Goal: Information Seeking & Learning: Learn about a topic

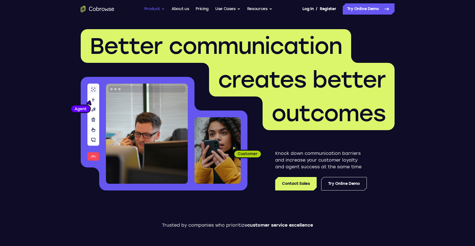
click at [157, 8] on button "Product" at bounding box center [154, 8] width 21 height 11
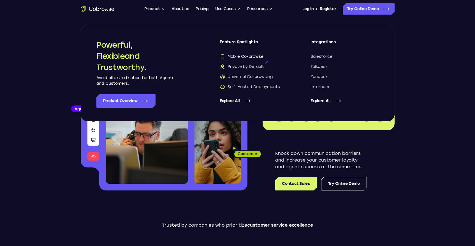
click at [247, 56] on span "Mobile Co-browse" at bounding box center [242, 57] width 44 height 6
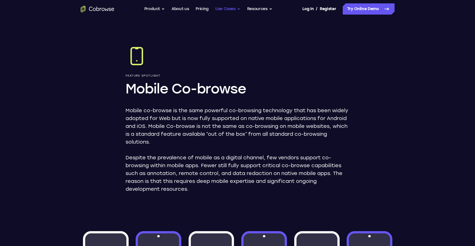
click at [228, 11] on button "Use Cases" at bounding box center [227, 8] width 25 height 11
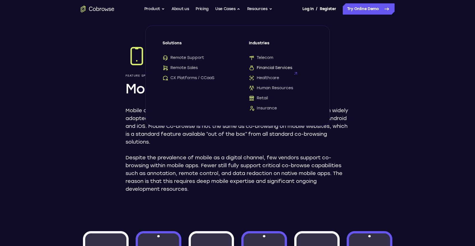
click at [279, 69] on span "Financial Services" at bounding box center [270, 68] width 43 height 6
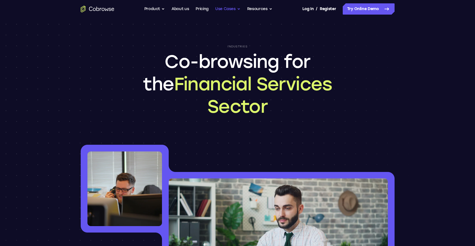
click at [232, 9] on button "Use Cases" at bounding box center [227, 8] width 25 height 11
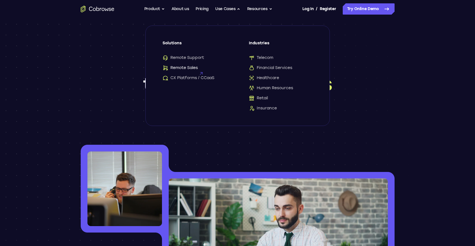
click at [182, 69] on span "Remote Sales" at bounding box center [180, 68] width 35 height 6
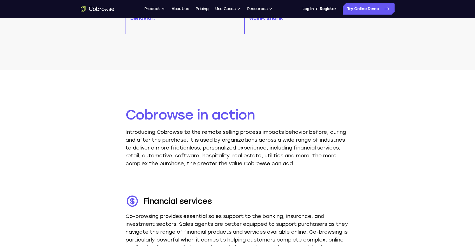
scroll to position [544, 0]
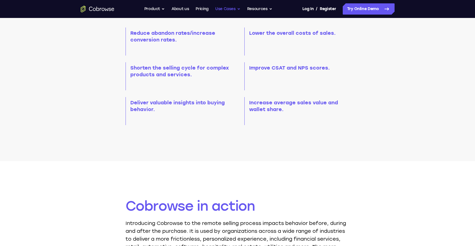
click at [232, 10] on button "Use Cases" at bounding box center [227, 8] width 25 height 11
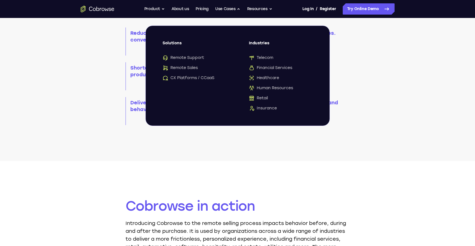
click at [102, 7] on icon "Go to the home page" at bounding box center [98, 9] width 34 height 7
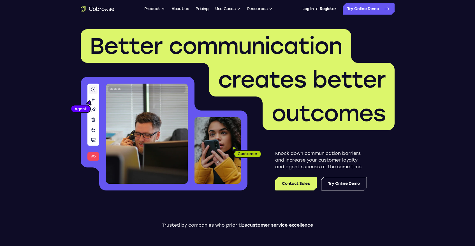
click at [215, 107] on h1 "Better communication creates better outcomes" at bounding box center [238, 79] width 314 height 101
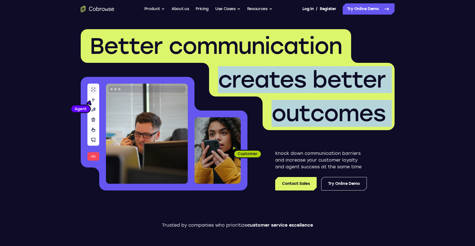
drag, startPoint x: 83, startPoint y: 94, endPoint x: 211, endPoint y: 170, distance: 149.1
click at [211, 170] on div "Better communication creates better outcomes Customer Agent Agent Knock down co…" at bounding box center [238, 109] width 314 height 161
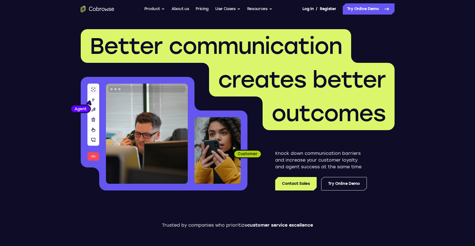
click at [253, 153] on div "Knock down communication barriers and increase your customer loyalty and agent …" at bounding box center [320, 160] width 147 height 60
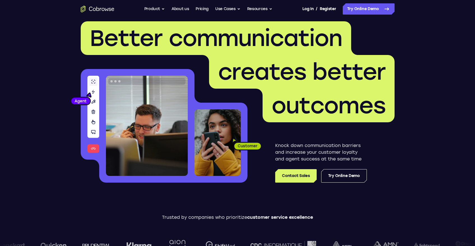
click at [253, 182] on div "Knock down communication barriers and increase your customer loyalty and agent …" at bounding box center [320, 152] width 147 height 60
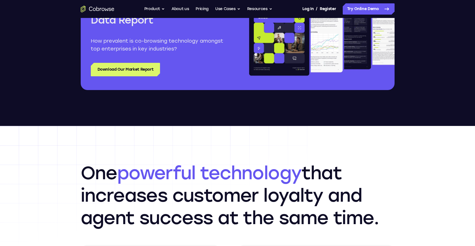
scroll to position [664, 0]
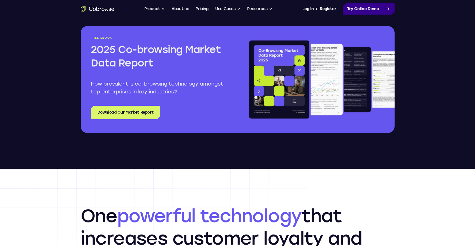
click at [361, 14] on link "Try Online Demo" at bounding box center [369, 8] width 52 height 11
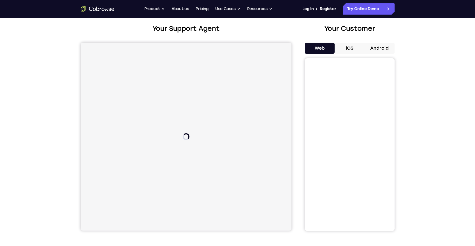
scroll to position [24, 0]
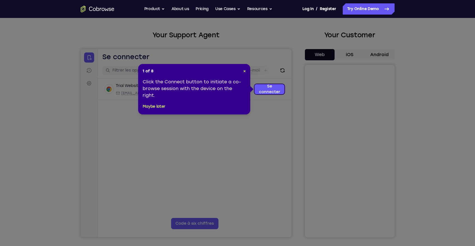
click at [236, 75] on div "1 of 8 × Click the Connect button to initiate a co-browse session with the devi…" at bounding box center [194, 89] width 112 height 50
click at [243, 73] on span "×" at bounding box center [244, 71] width 3 height 5
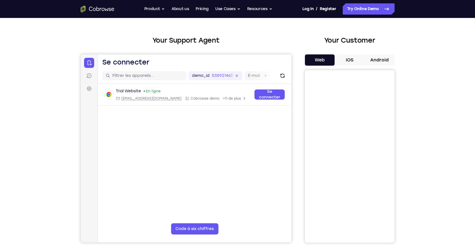
scroll to position [18, 0]
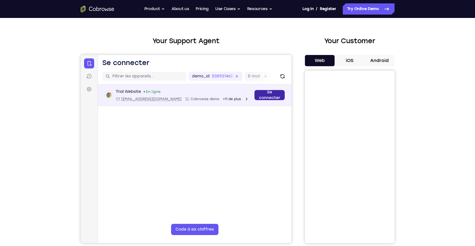
click at [266, 96] on link "Se connecter" at bounding box center [269, 95] width 30 height 10
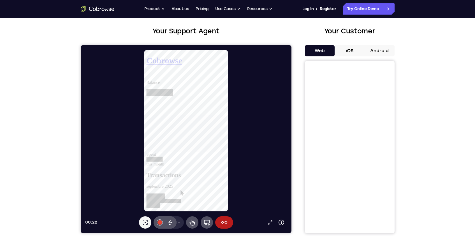
scroll to position [29, 0]
